Goal: Entertainment & Leisure: Consume media (video, audio)

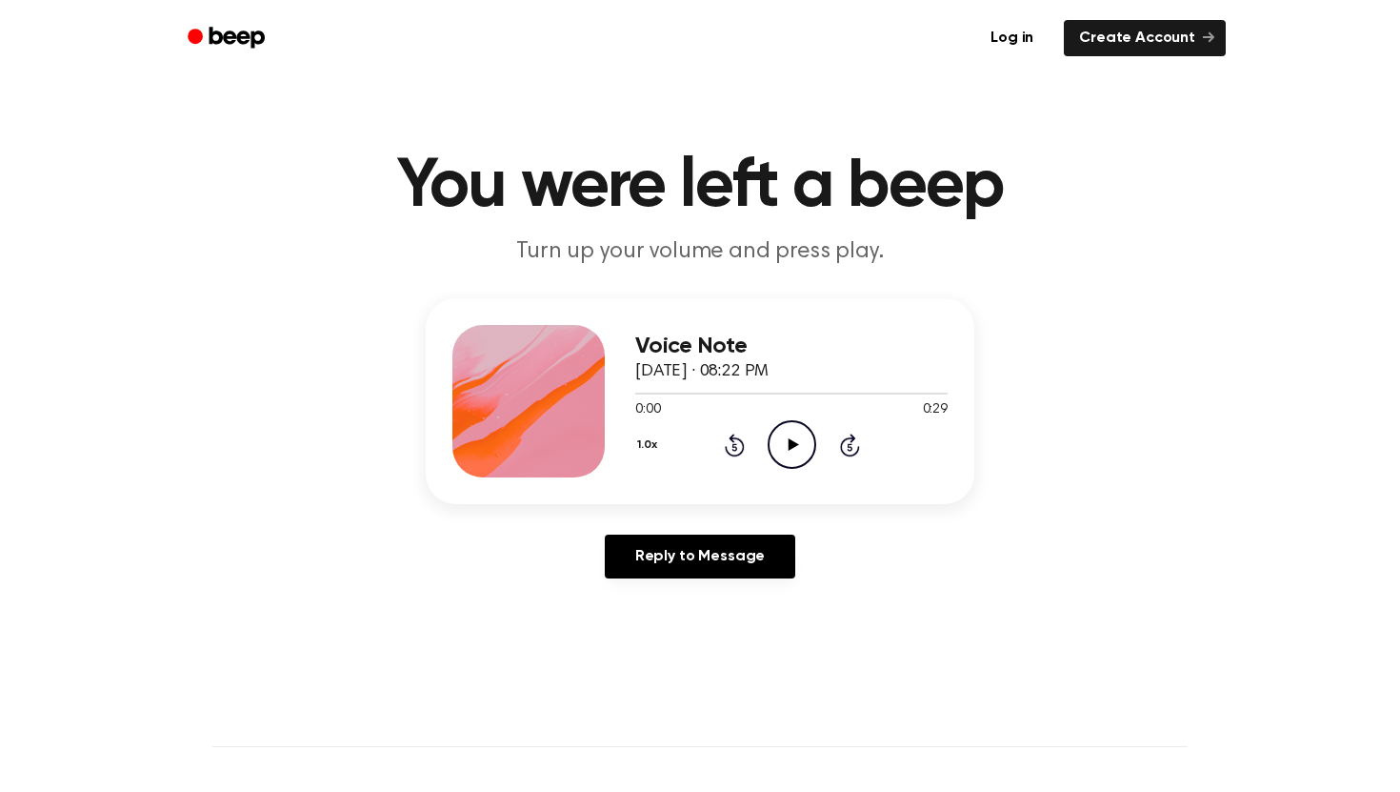
click at [788, 448] on icon at bounding box center [793, 444] width 10 height 12
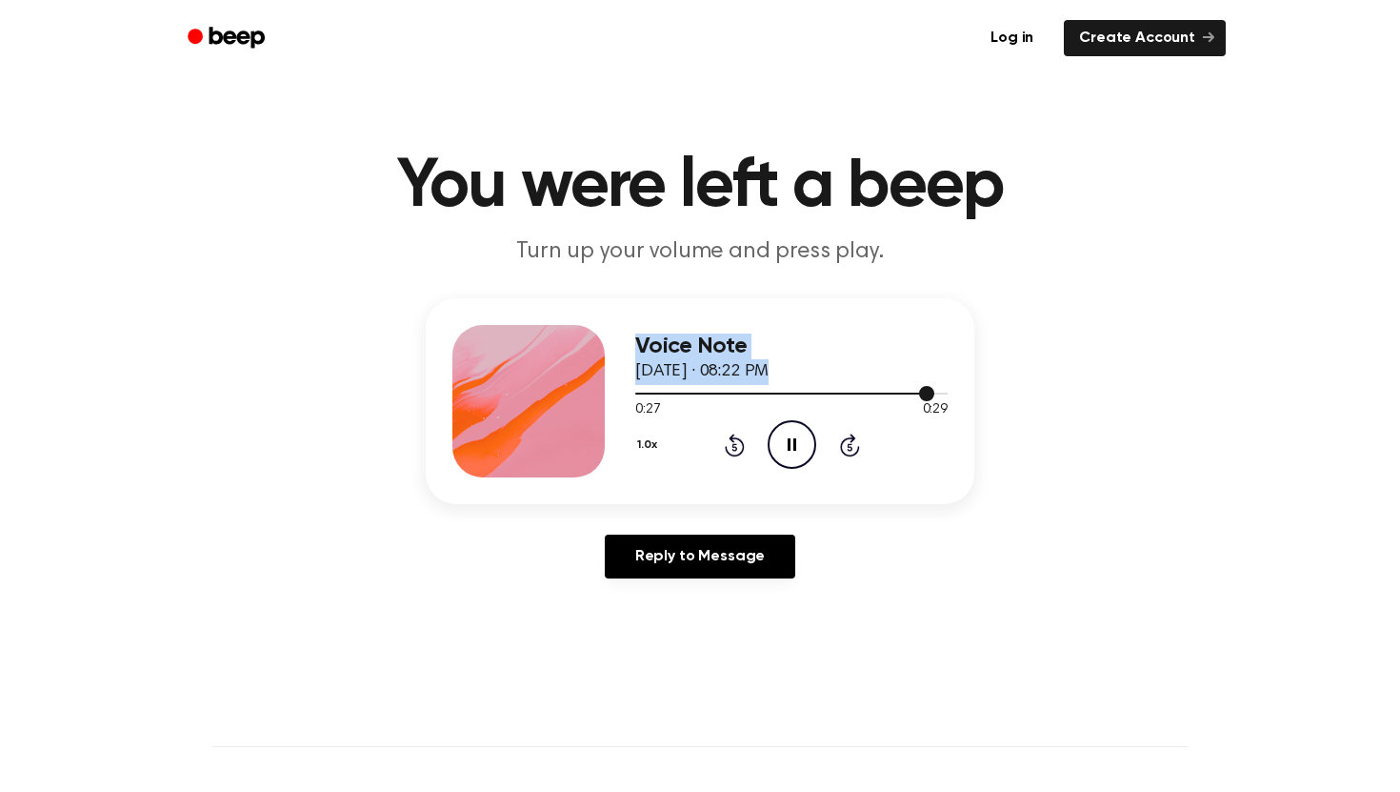
drag, startPoint x: 856, startPoint y: 389, endPoint x: 618, endPoint y: 390, distance: 238.2
click at [618, 390] on div "Voice Note [DATE] · 08:22 PM 0:27 0:29 Your browser does not support the [objec…" at bounding box center [700, 401] width 549 height 206
click at [681, 390] on div at bounding box center [791, 392] width 312 height 15
drag, startPoint x: 654, startPoint y: 392, endPoint x: 563, endPoint y: 392, distance: 91.5
click at [563, 392] on div "Voice Note September 9, 2025 · 08:22 PM 0:08 0:29 Your browser does not support…" at bounding box center [700, 401] width 549 height 206
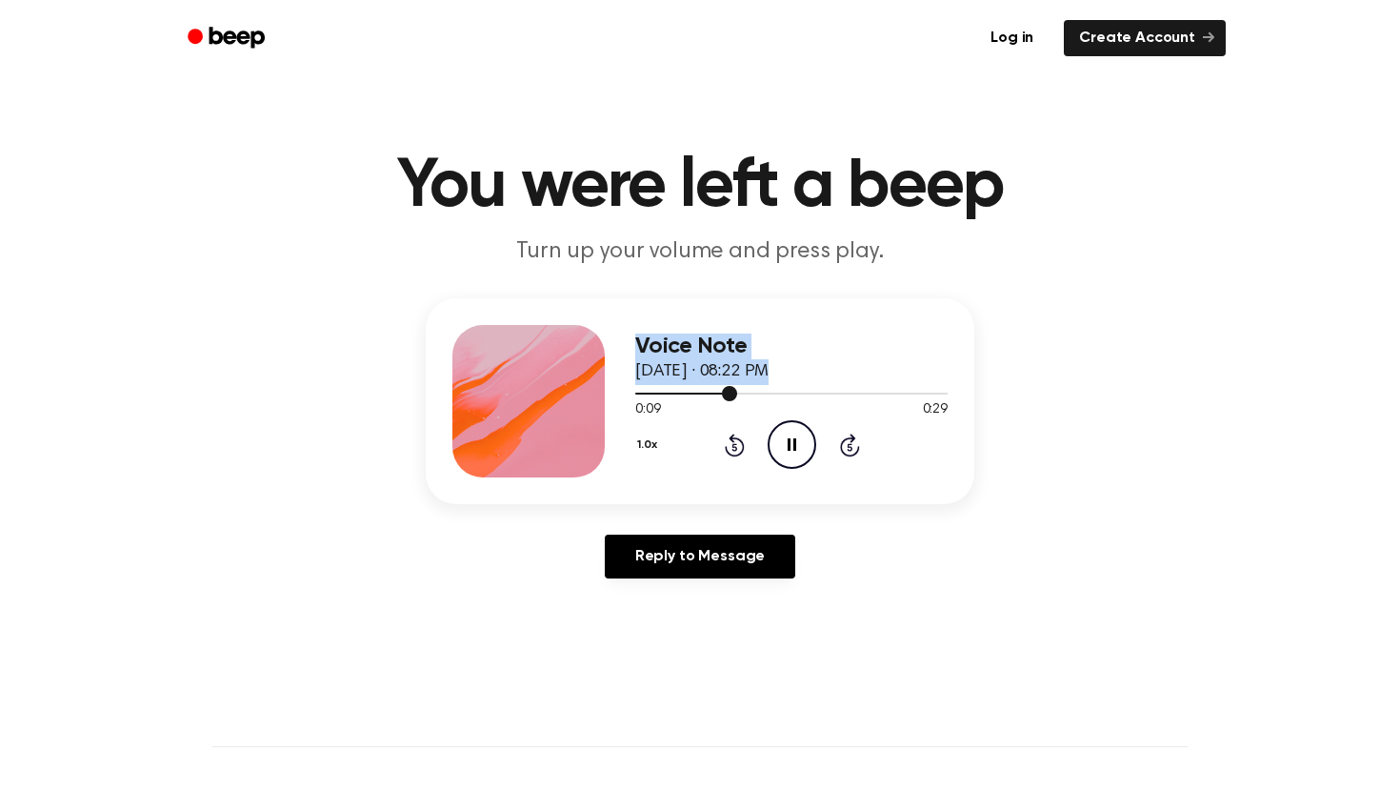
click at [651, 395] on div at bounding box center [791, 392] width 312 height 15
drag, startPoint x: 644, startPoint y: 395, endPoint x: 606, endPoint y: 395, distance: 38.1
click at [606, 395] on div "Voice Note September 9, 2025 · 08:22 PM 0:02 0:29 Your browser does not support…" at bounding box center [700, 401] width 549 height 206
click at [786, 436] on icon "Play Audio" at bounding box center [792, 444] width 49 height 49
click at [795, 457] on icon "Play Audio" at bounding box center [792, 444] width 49 height 49
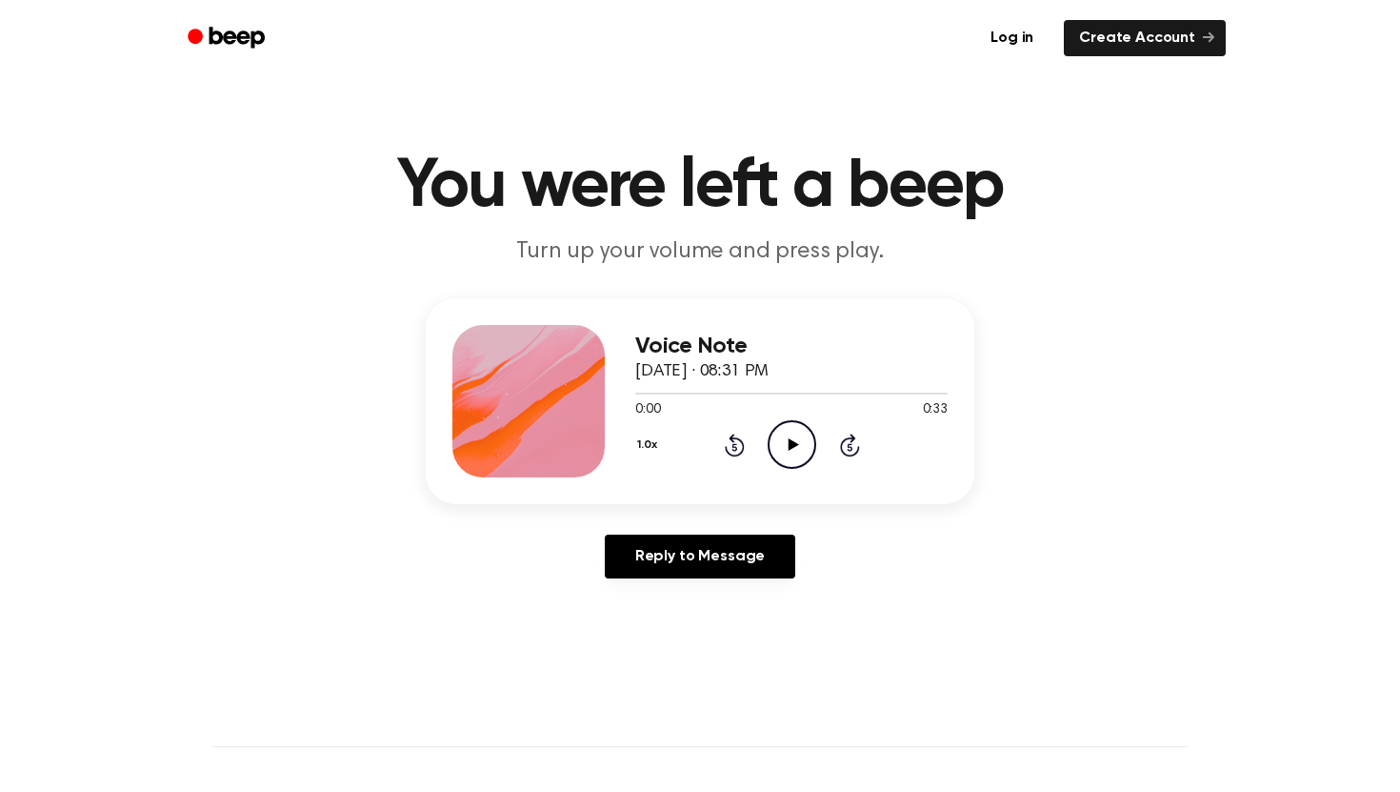
click at [777, 455] on icon "Play Audio" at bounding box center [792, 444] width 49 height 49
click at [796, 438] on icon "Play Audio" at bounding box center [792, 444] width 49 height 49
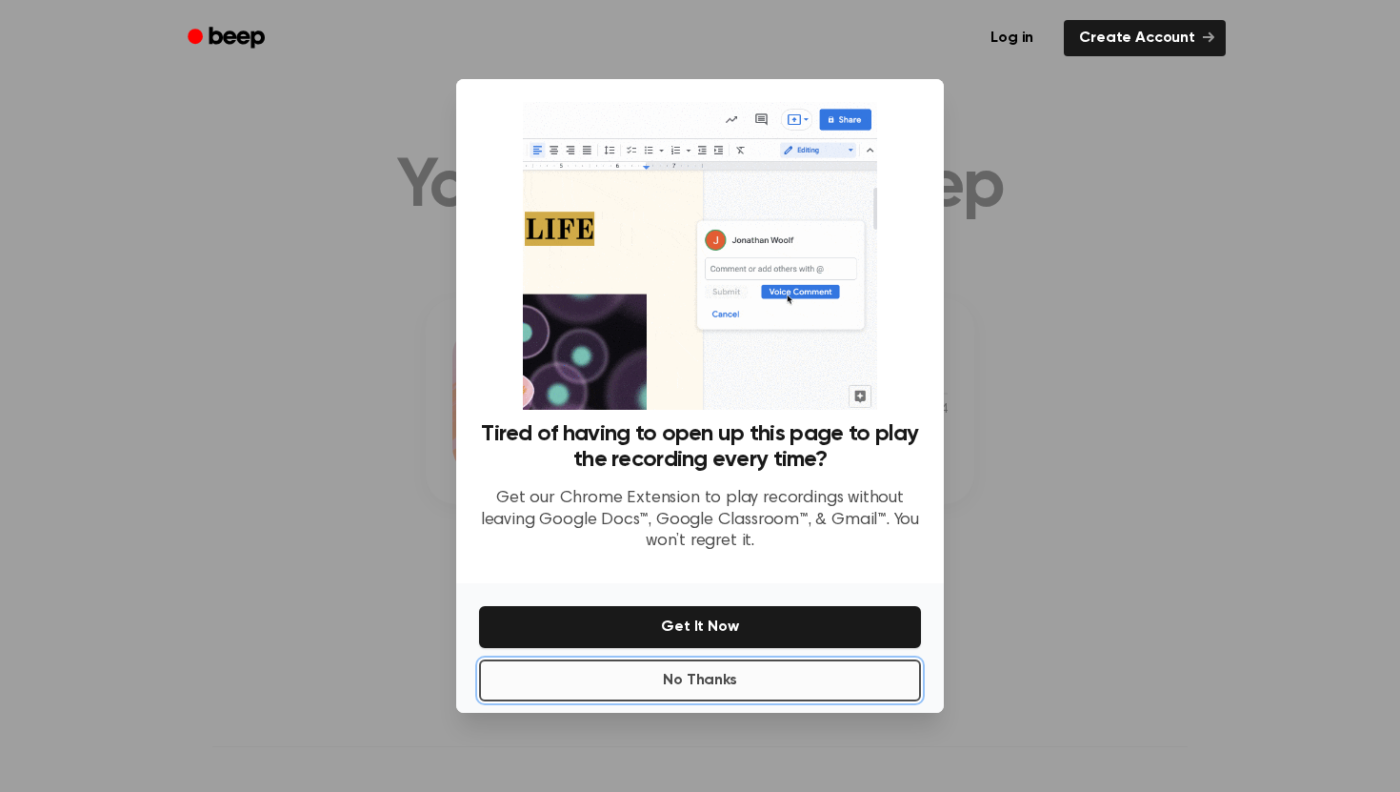
click at [770, 681] on button "No Thanks" at bounding box center [700, 680] width 442 height 42
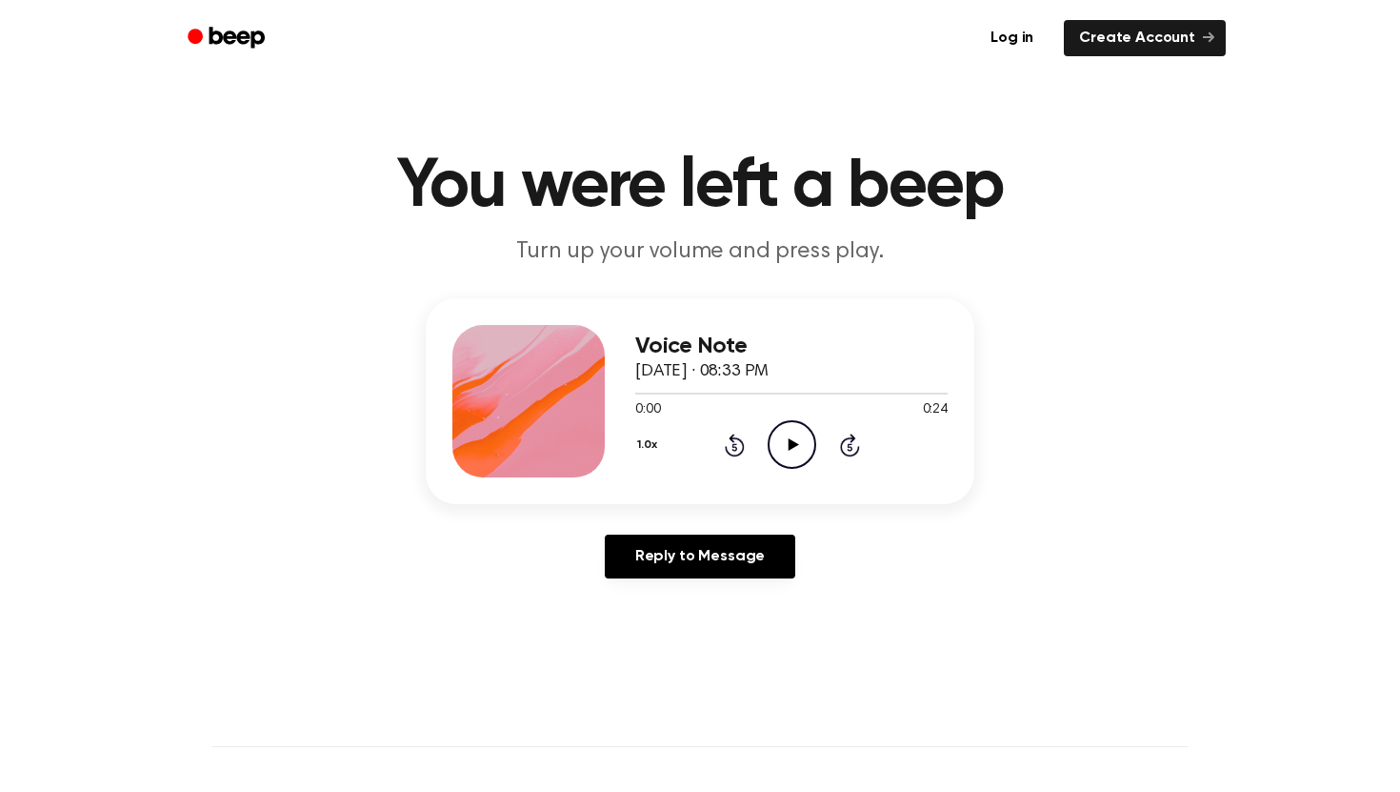
click at [797, 433] on icon "Play Audio" at bounding box center [792, 444] width 49 height 49
